Goal: Information Seeking & Learning: Learn about a topic

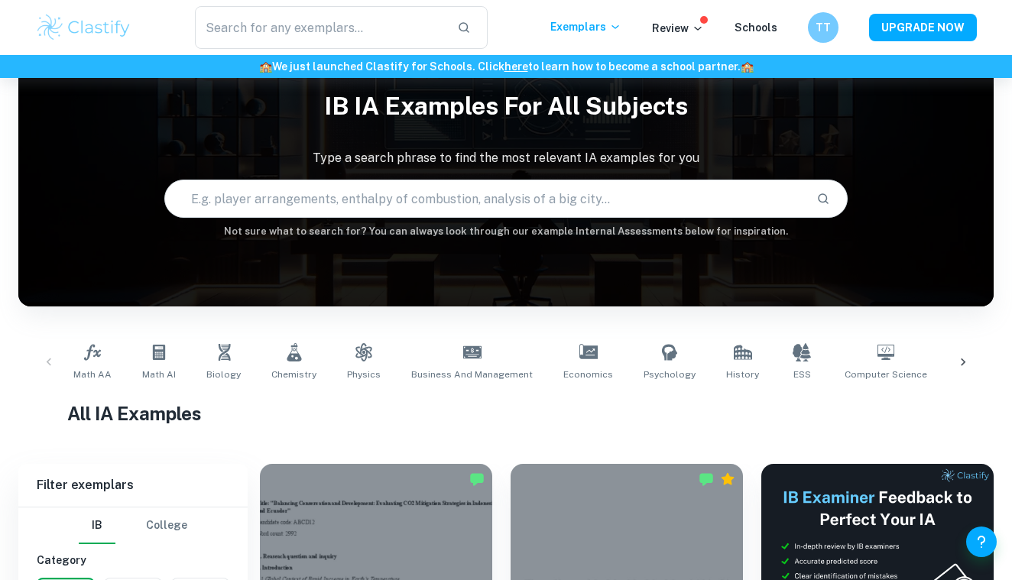
scroll to position [54, 0]
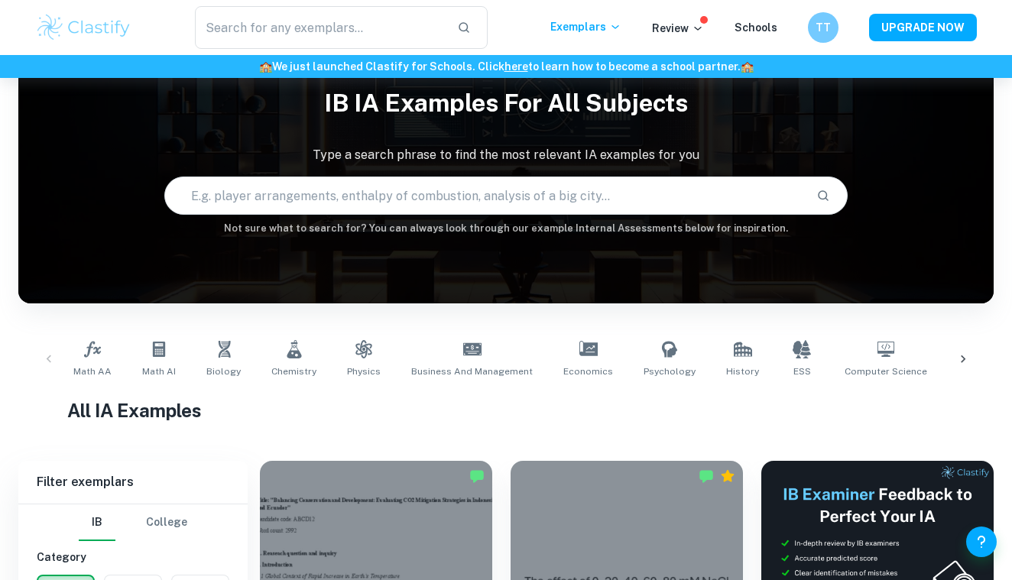
click at [964, 353] on icon at bounding box center [962, 358] width 15 height 15
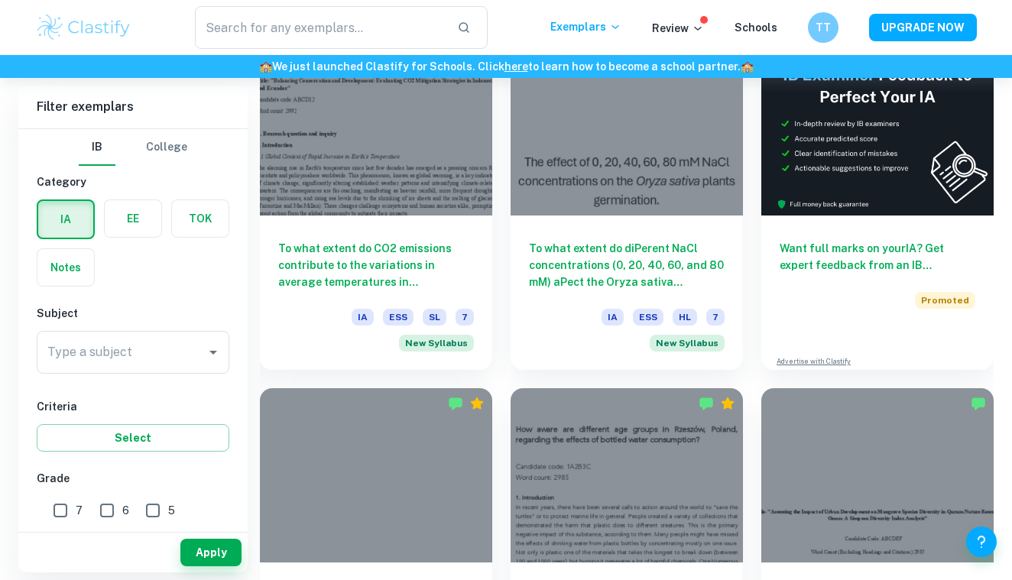
scroll to position [523, 0]
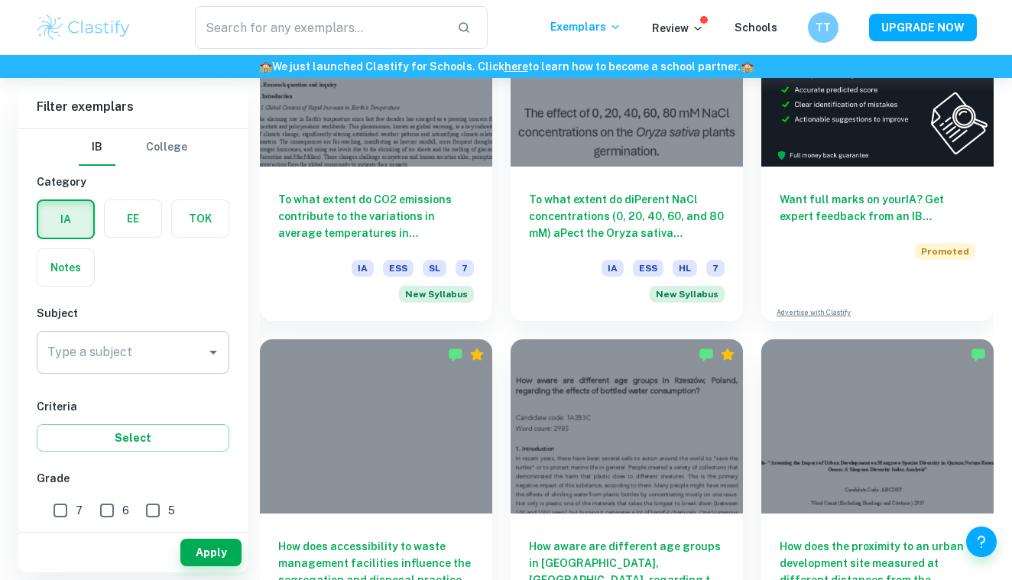
click at [127, 336] on div "Type a subject" at bounding box center [133, 352] width 193 height 43
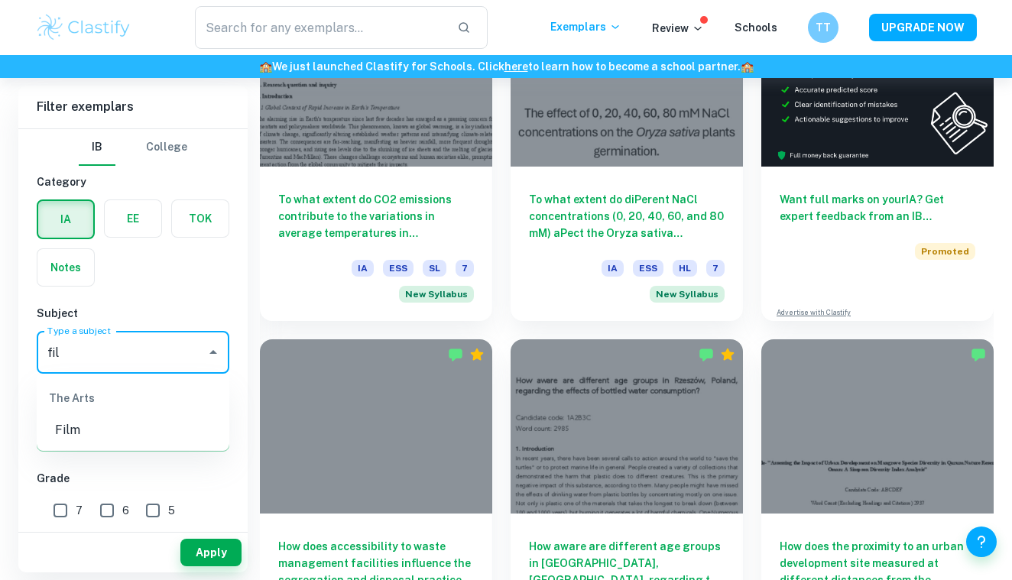
type input "film"
click at [96, 432] on li "Film" at bounding box center [133, 430] width 193 height 28
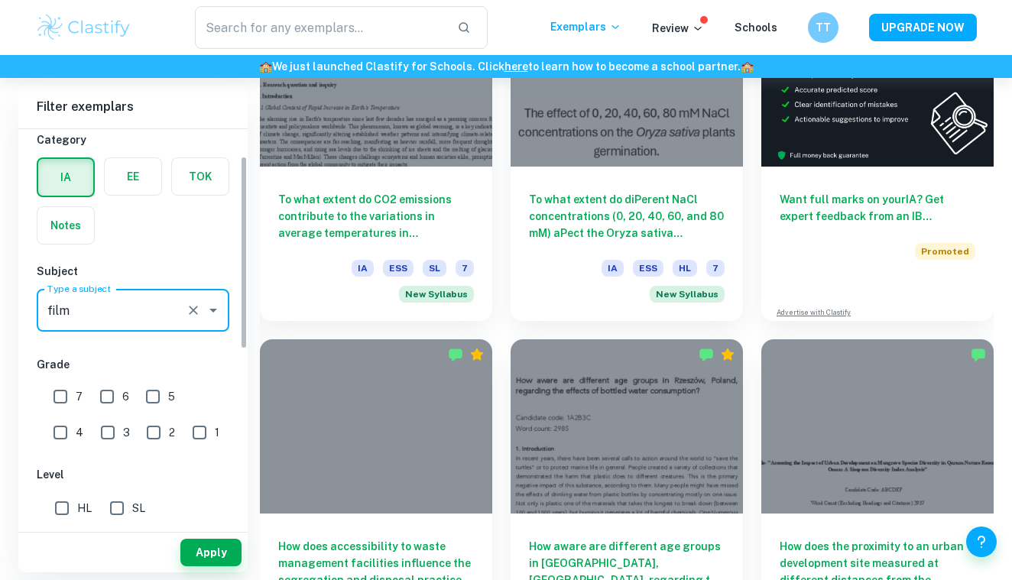
scroll to position [56, 0]
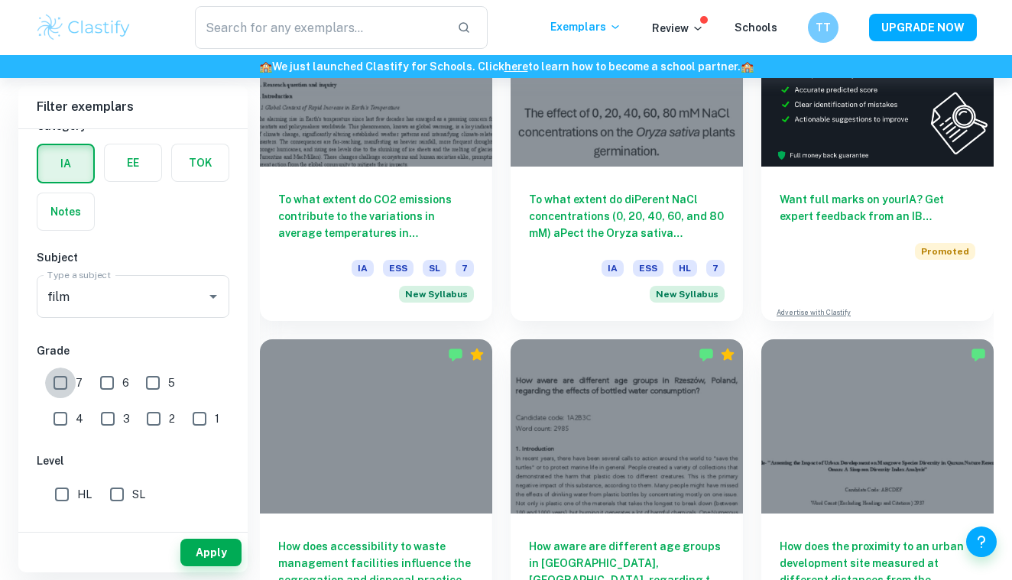
click at [65, 387] on input "7" at bounding box center [60, 383] width 31 height 31
checkbox input "true"
click at [182, 540] on button "Apply" at bounding box center [210, 553] width 61 height 28
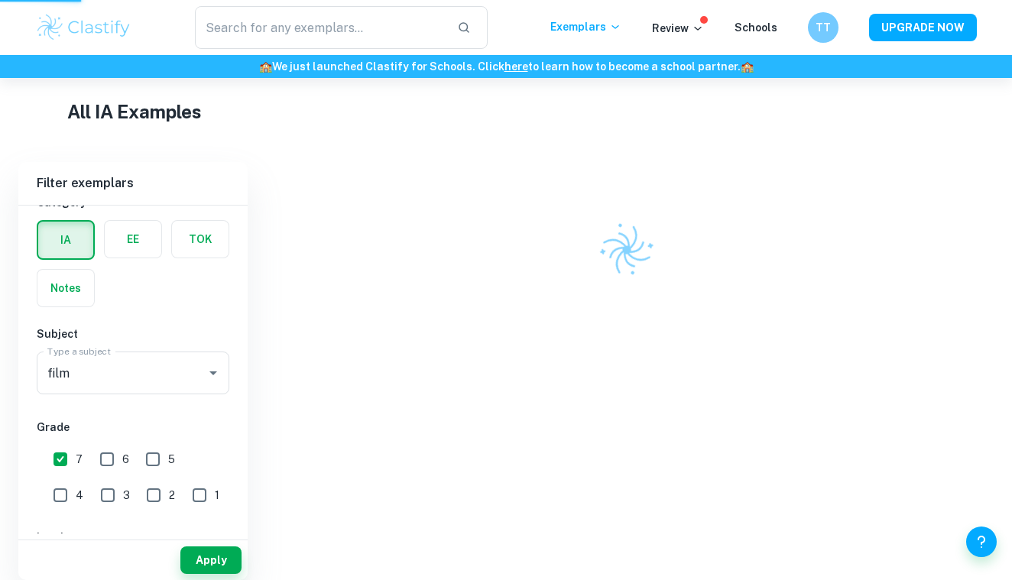
scroll to position [330, 0]
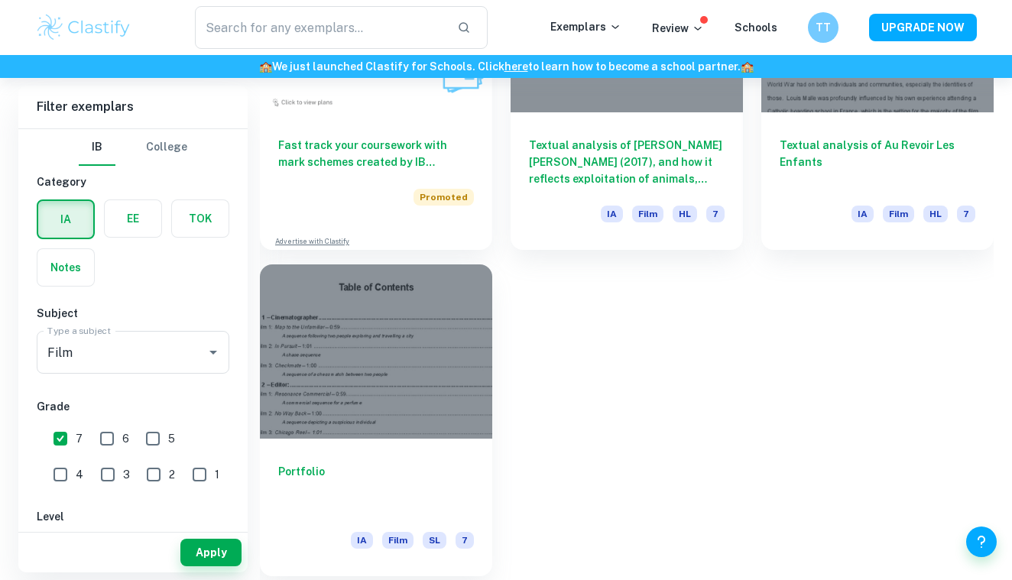
scroll to position [1162, 0]
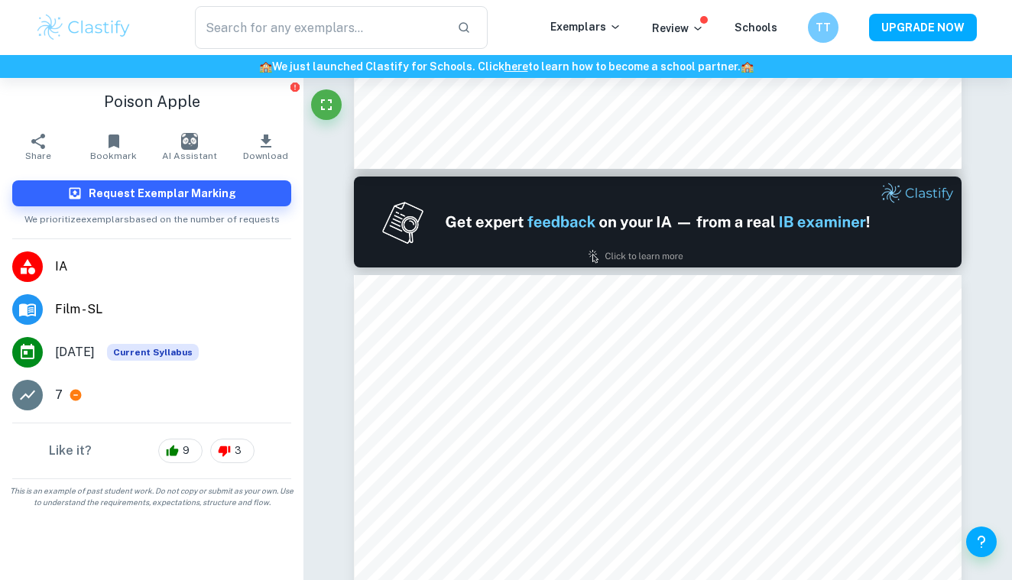
scroll to position [865, -1]
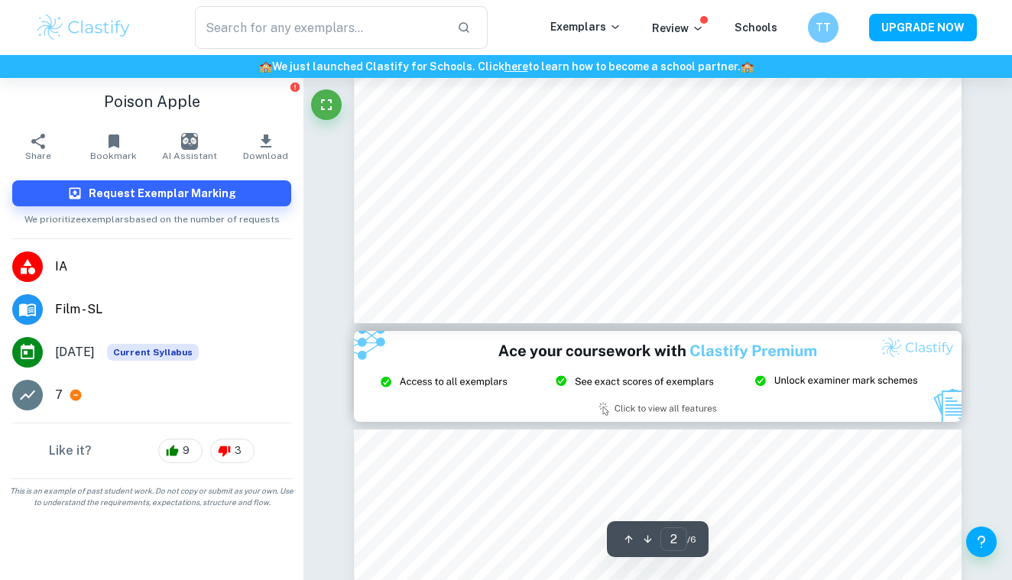
type input "3"
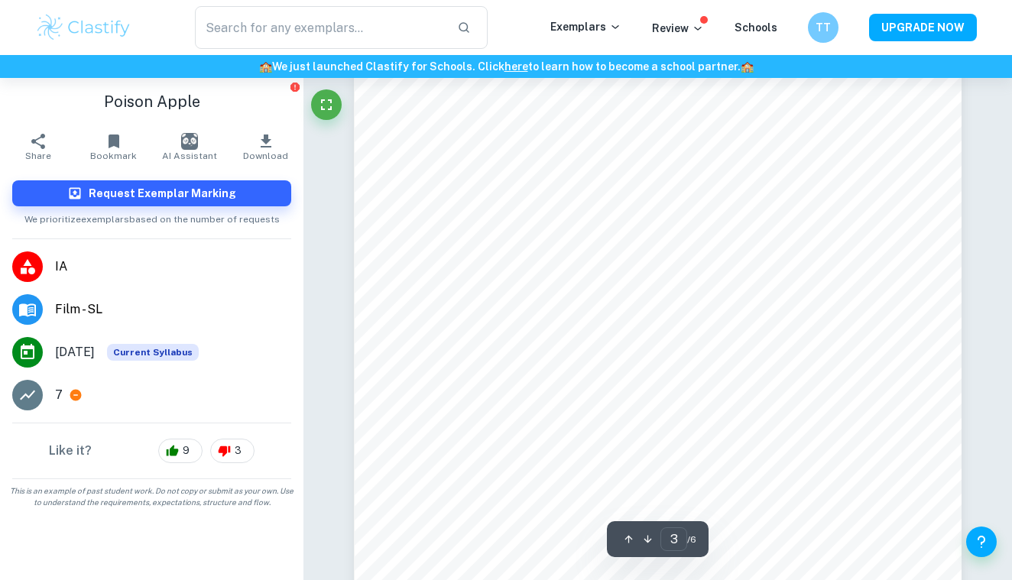
scroll to position [1994, 0]
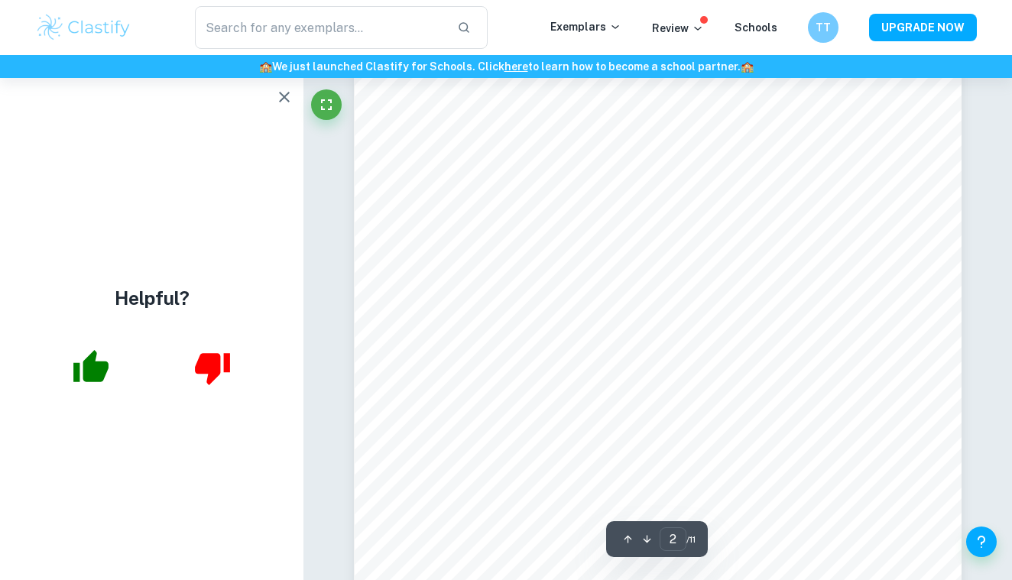
scroll to position [1090, 0]
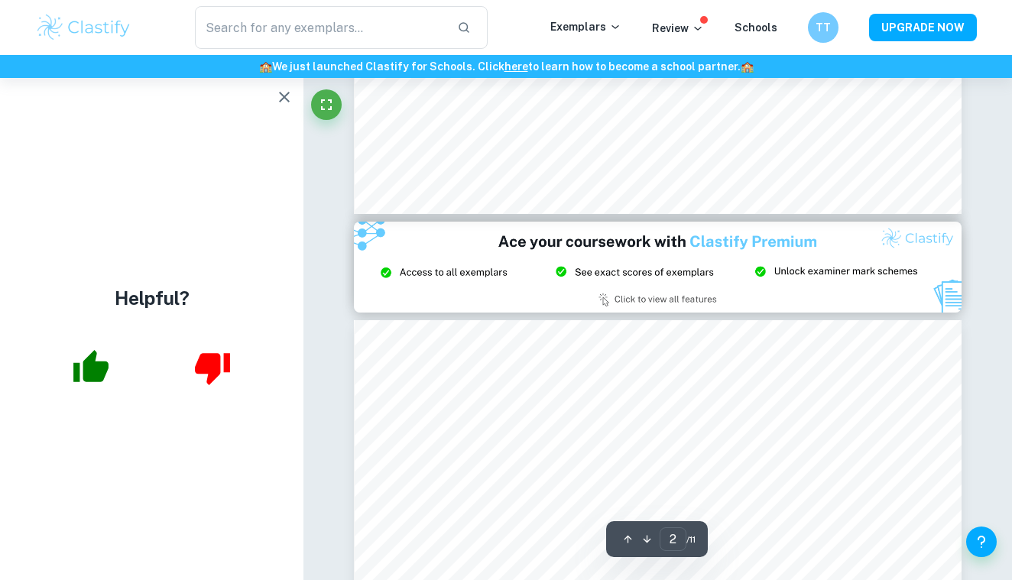
type input "3"
